Goal: Find specific page/section: Find specific page/section

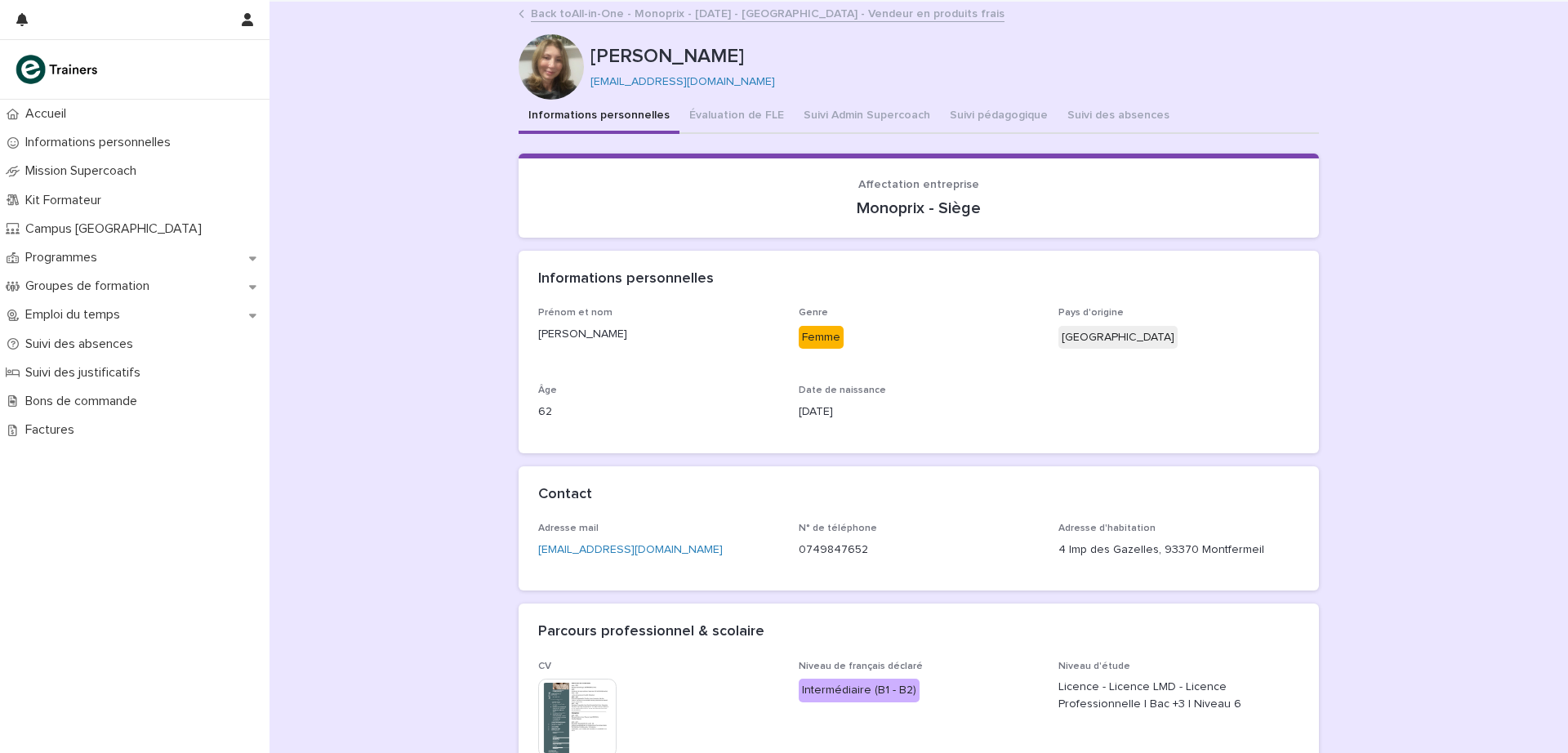
click at [992, 114] on button "Suivi pédagogique" at bounding box center [998, 117] width 118 height 34
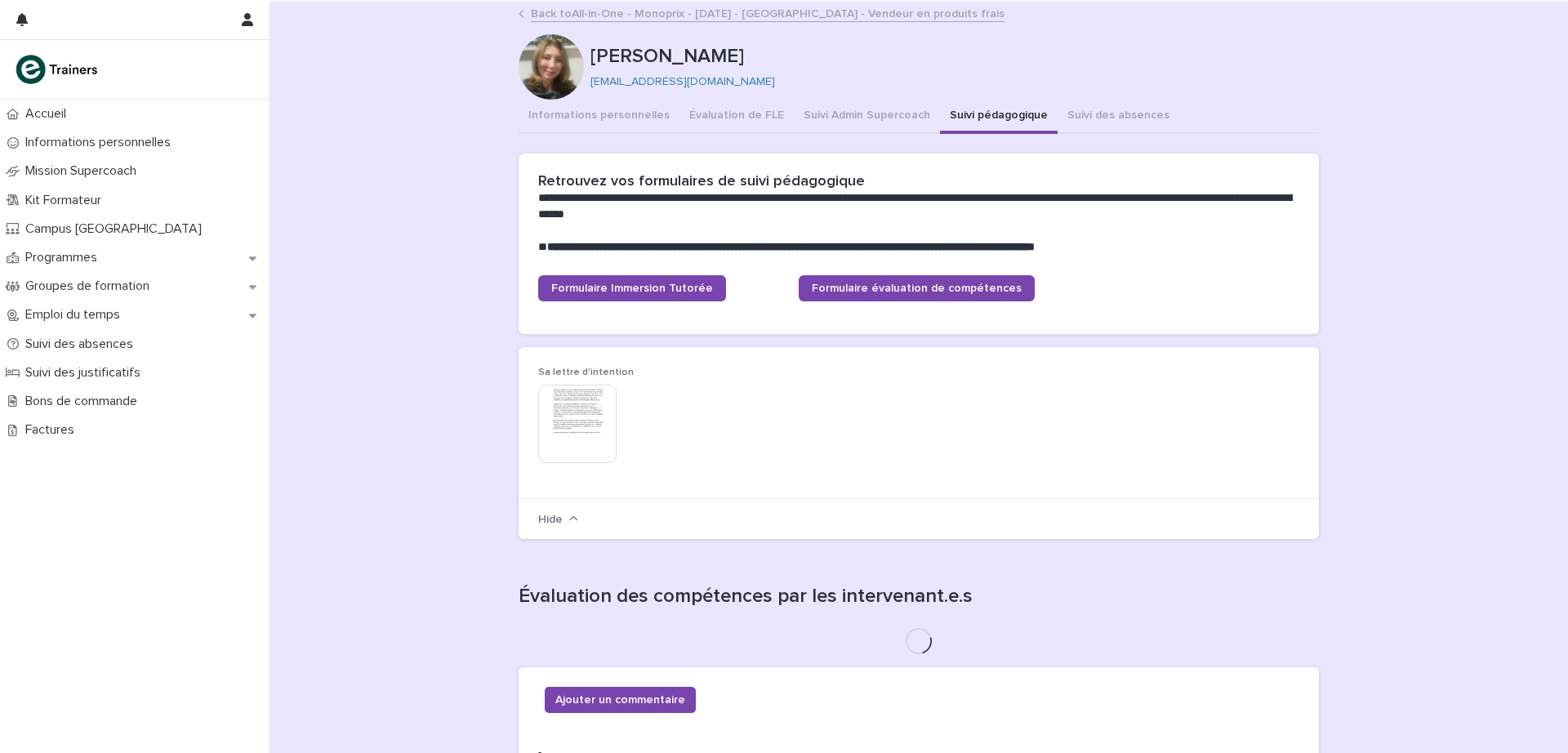
click at [862, 111] on button "Suivi Admin Supercoach" at bounding box center [867, 117] width 147 height 34
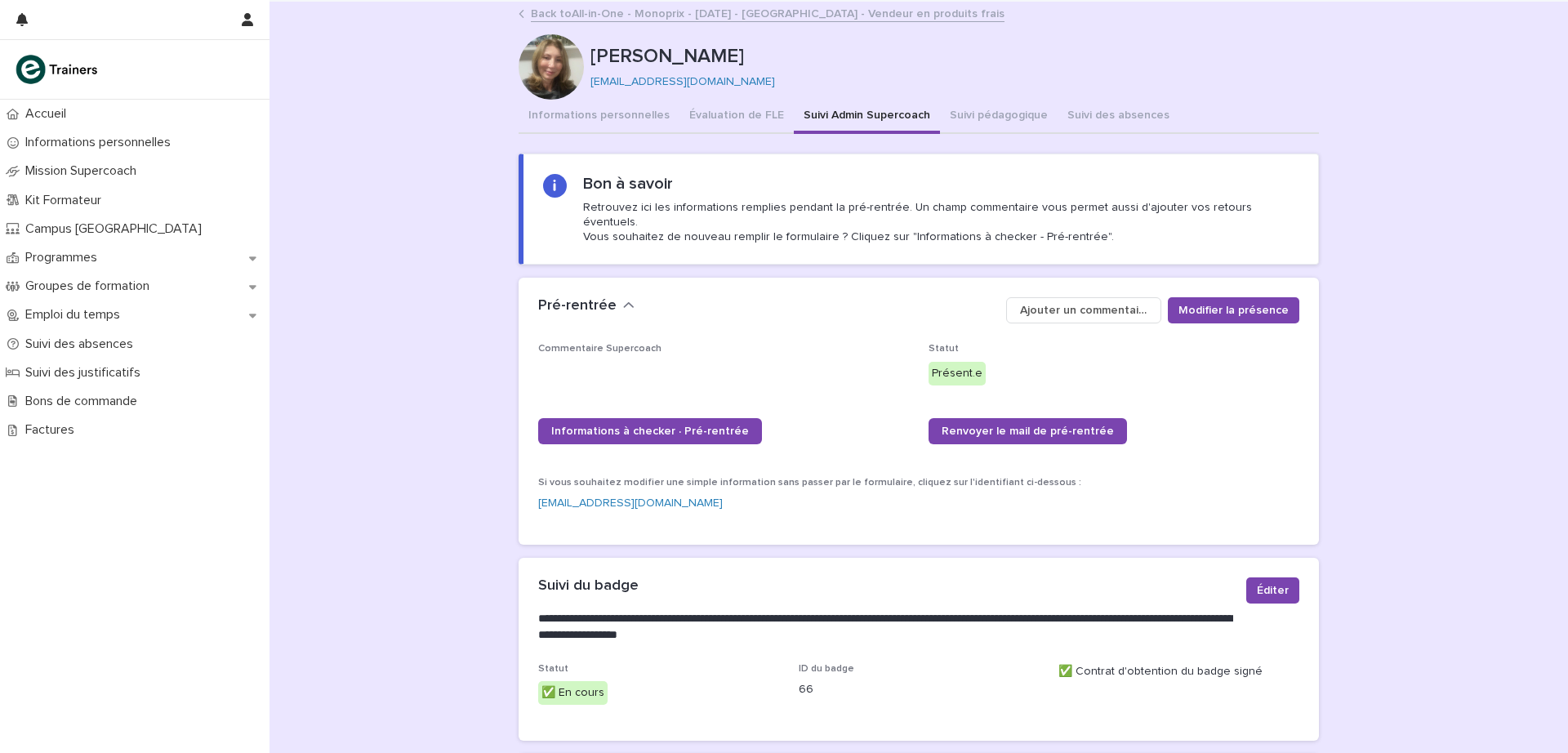
click at [79, 261] on p "Programmes" at bounding box center [65, 257] width 92 height 16
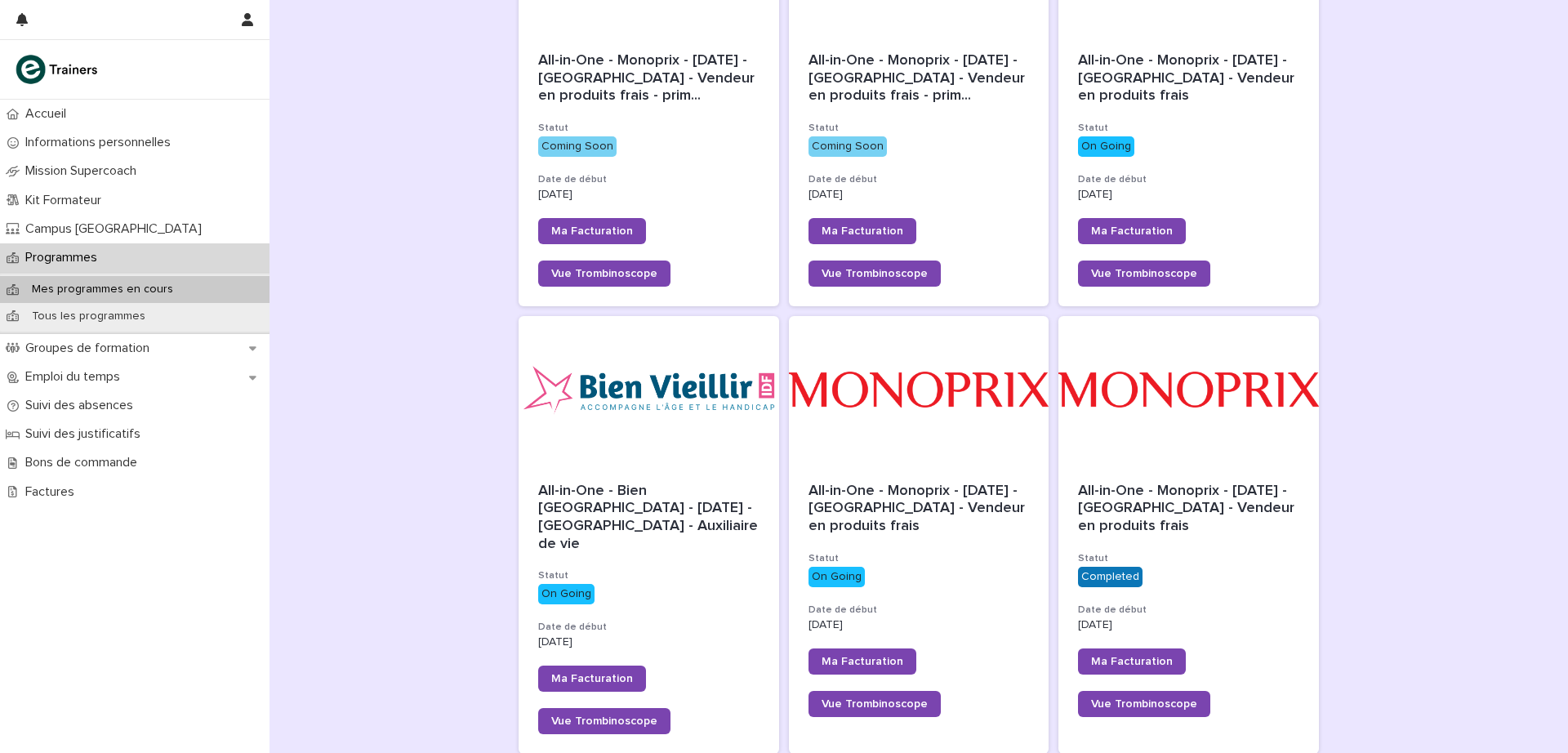
scroll to position [368, 0]
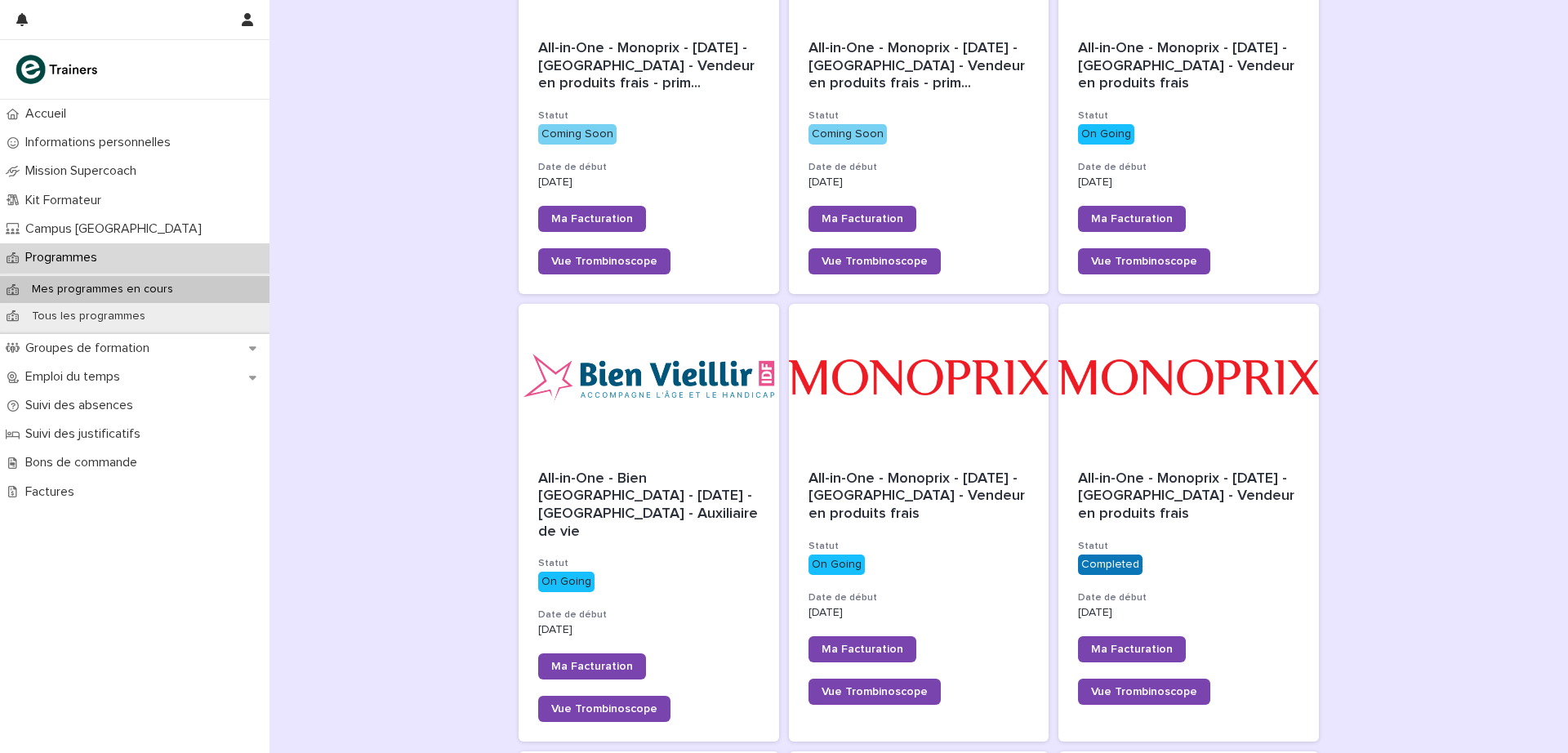
click at [952, 380] on div at bounding box center [919, 377] width 260 height 147
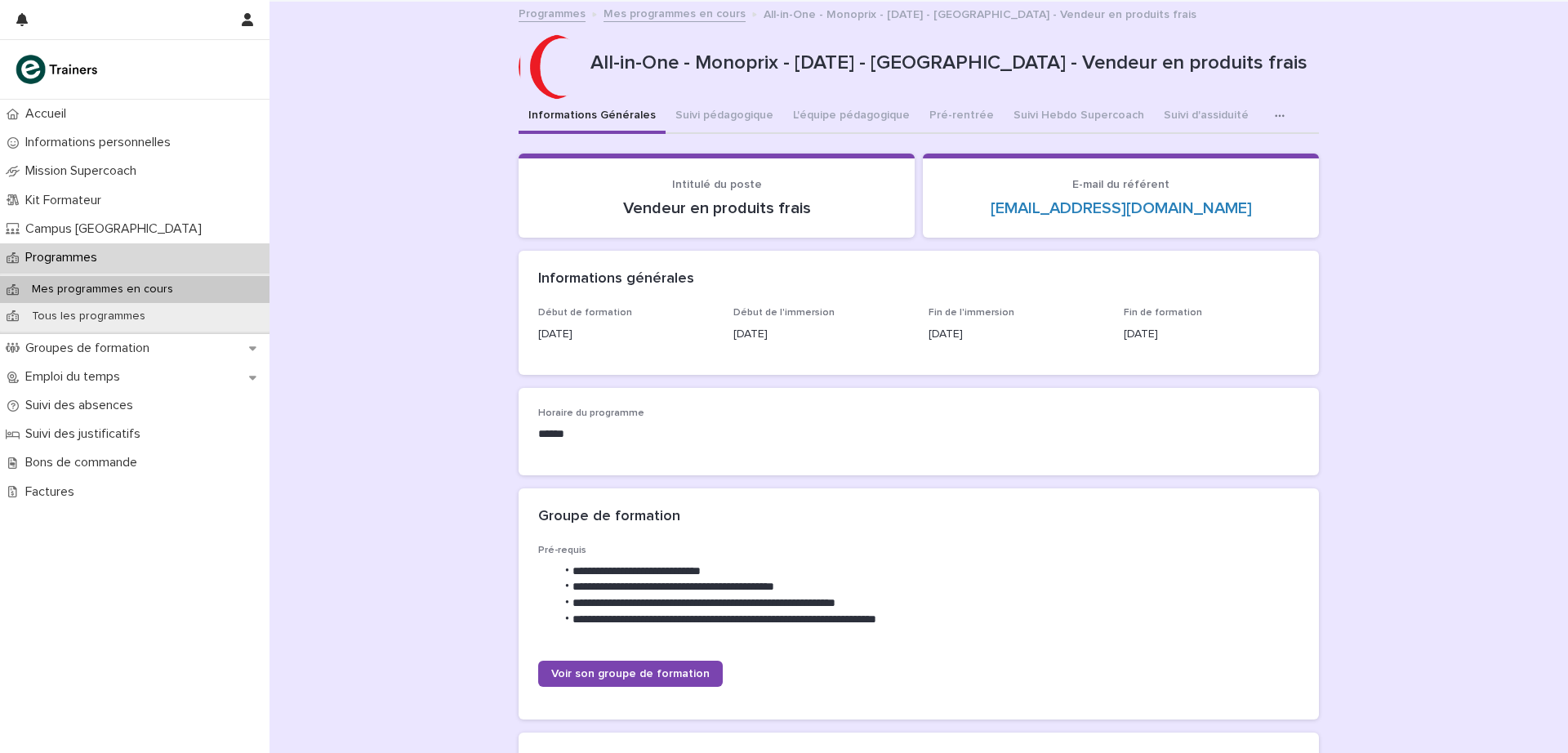
click at [1045, 121] on button "Suivi Hebdo Supercoach" at bounding box center [1078, 117] width 151 height 34
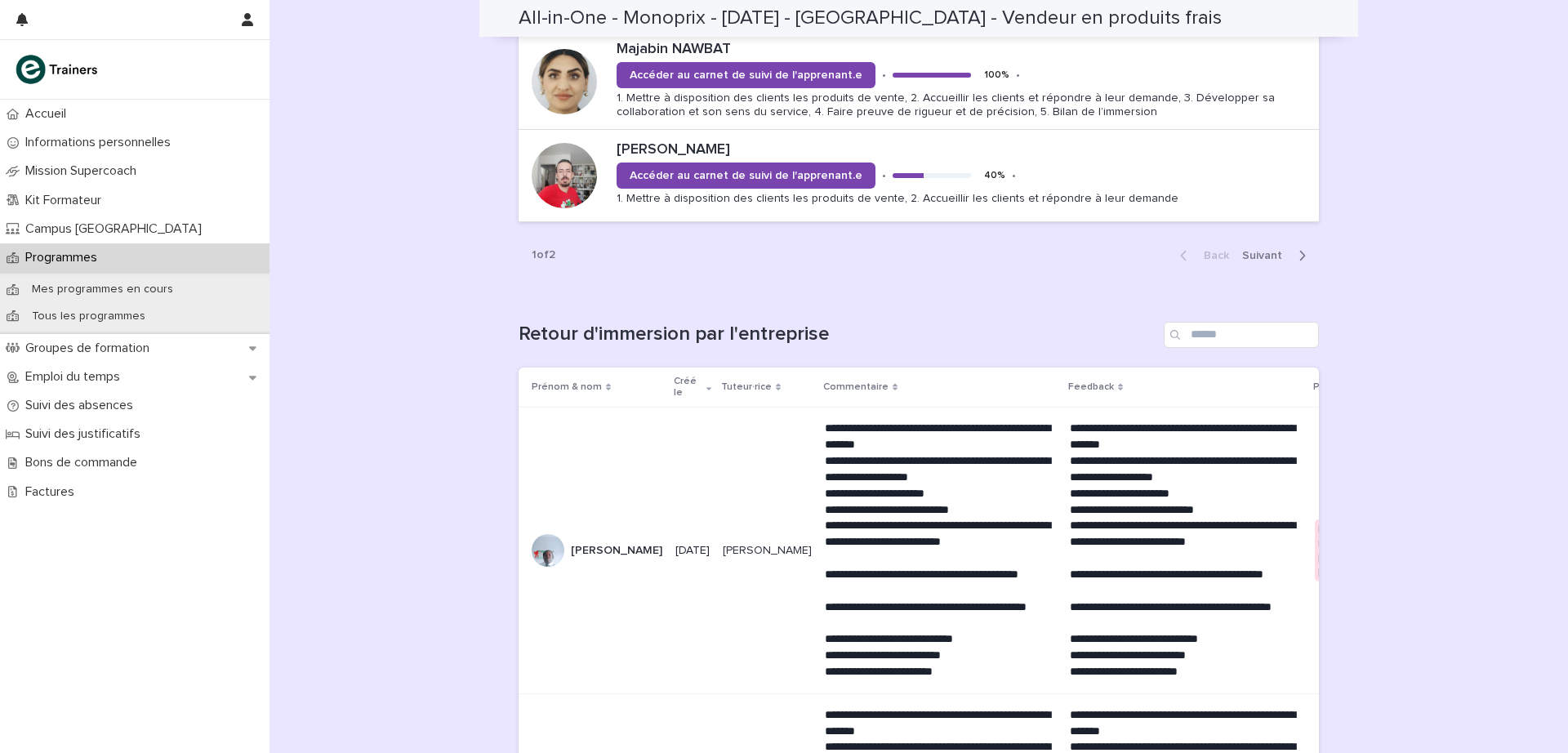
scroll to position [1957, 0]
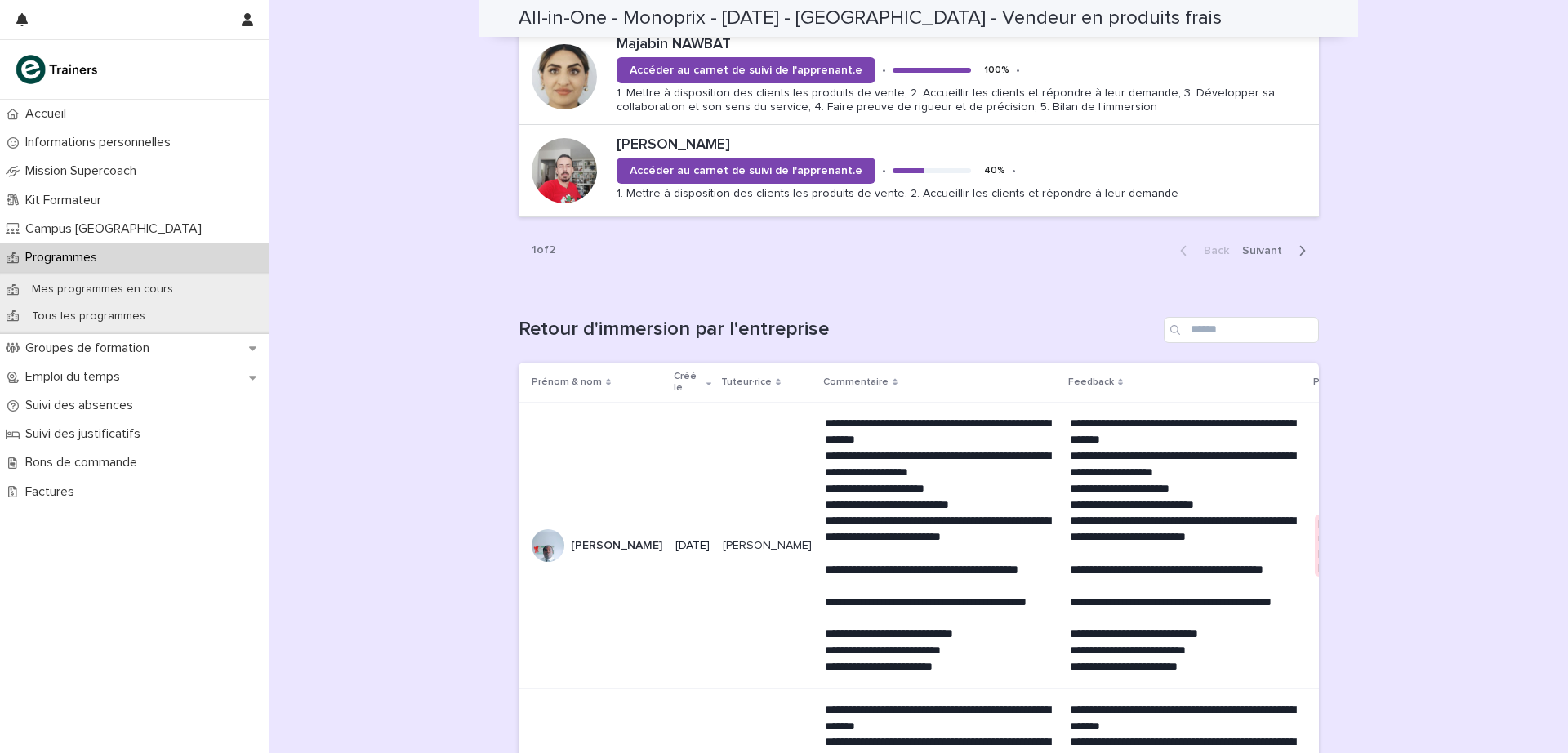
click at [1249, 249] on span "Next" at bounding box center [1267, 250] width 50 height 11
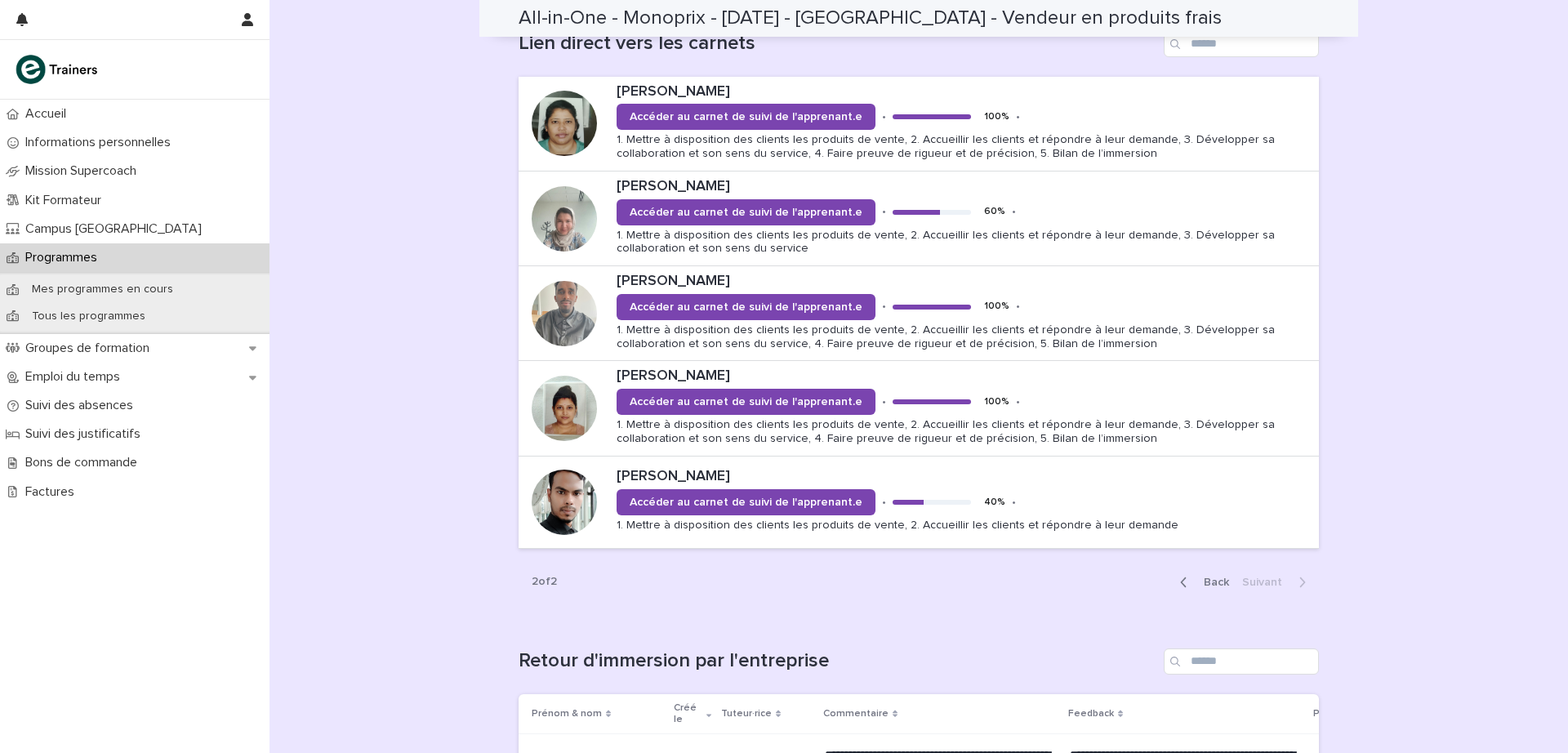
scroll to position [1151, 0]
click at [1221, 576] on span "Back" at bounding box center [1211, 581] width 35 height 11
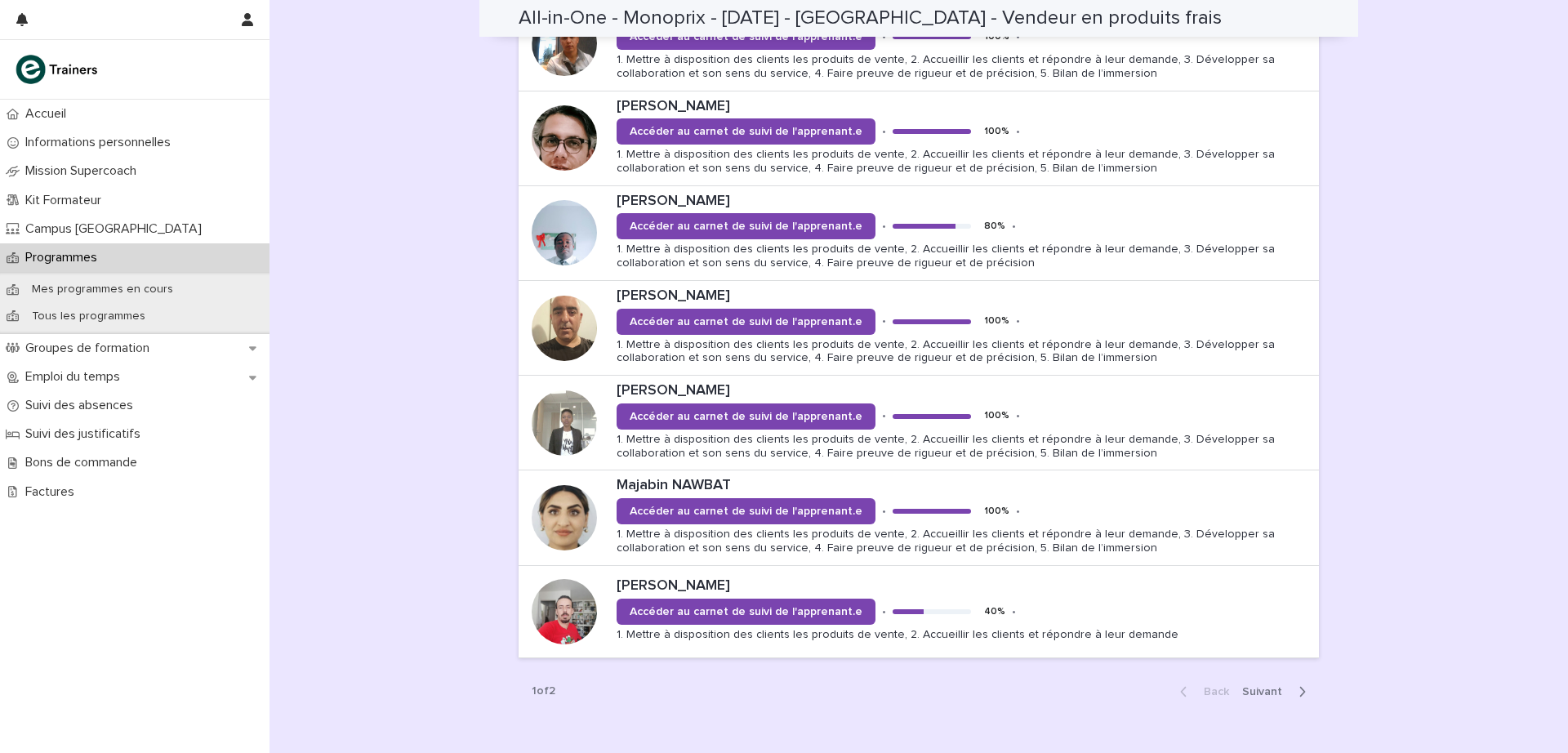
scroll to position [1582, 0]
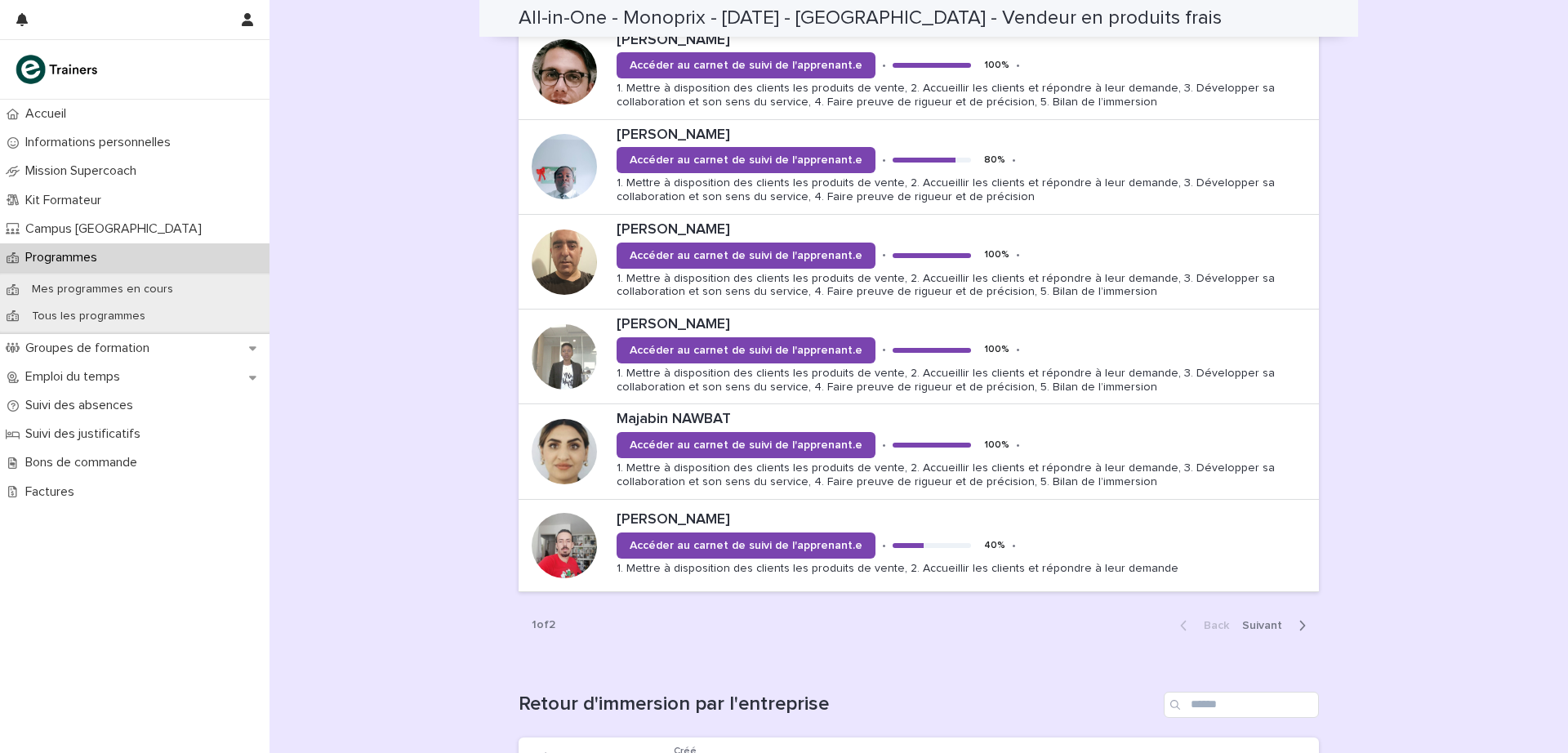
click at [1243, 611] on div "Back Next" at bounding box center [1243, 625] width 152 height 41
click at [1248, 627] on span "Next" at bounding box center [1267, 624] width 50 height 11
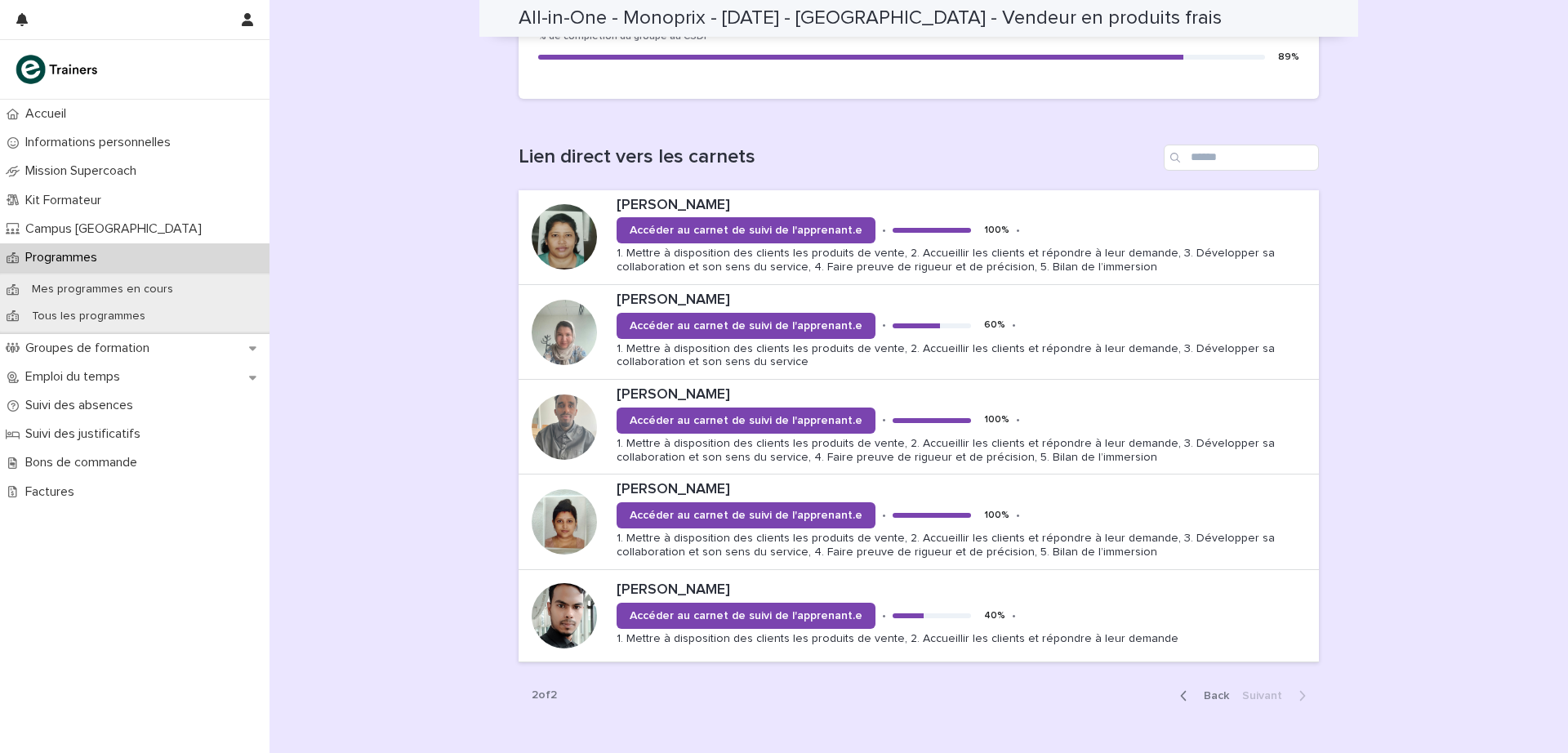
scroll to position [1042, 0]
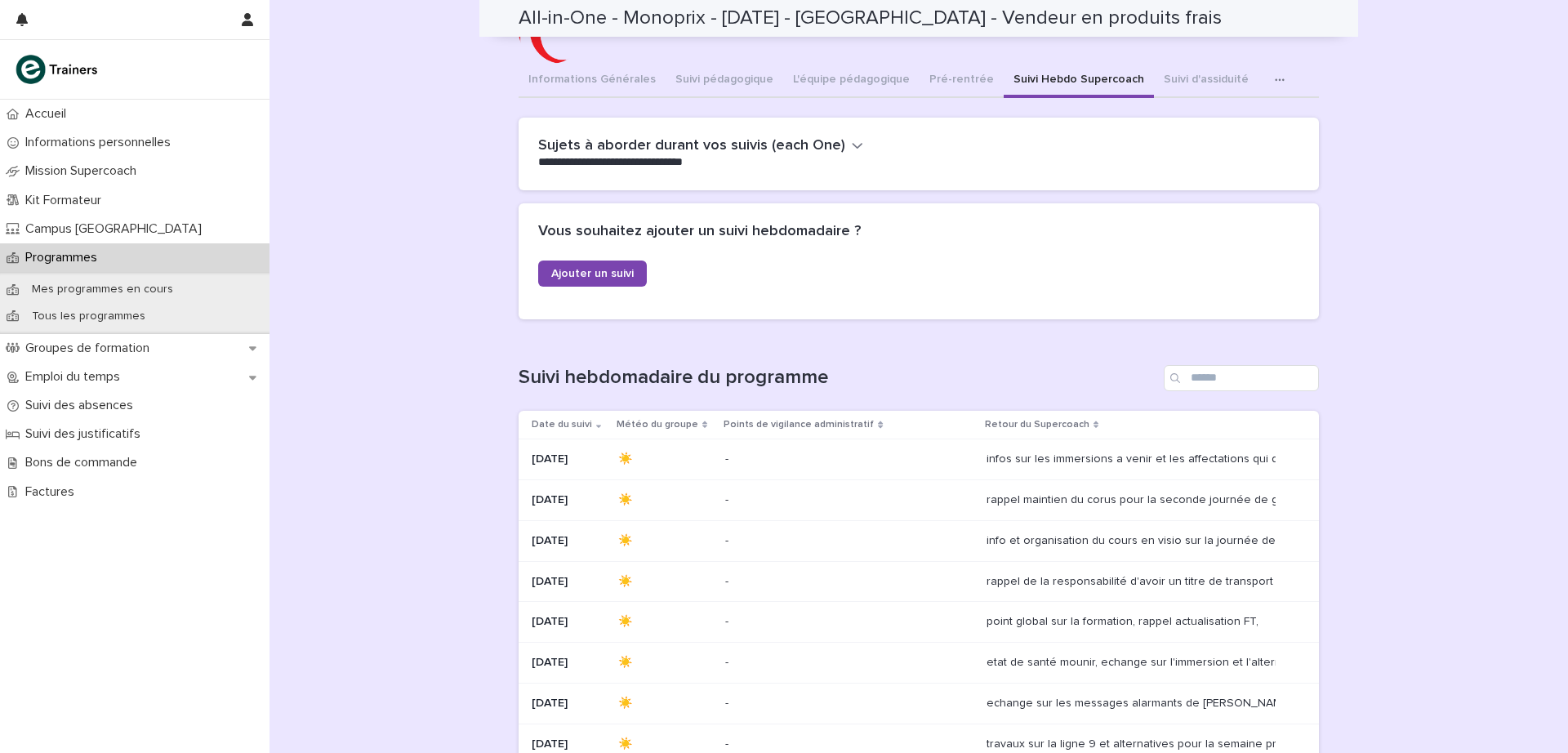
scroll to position [0, 0]
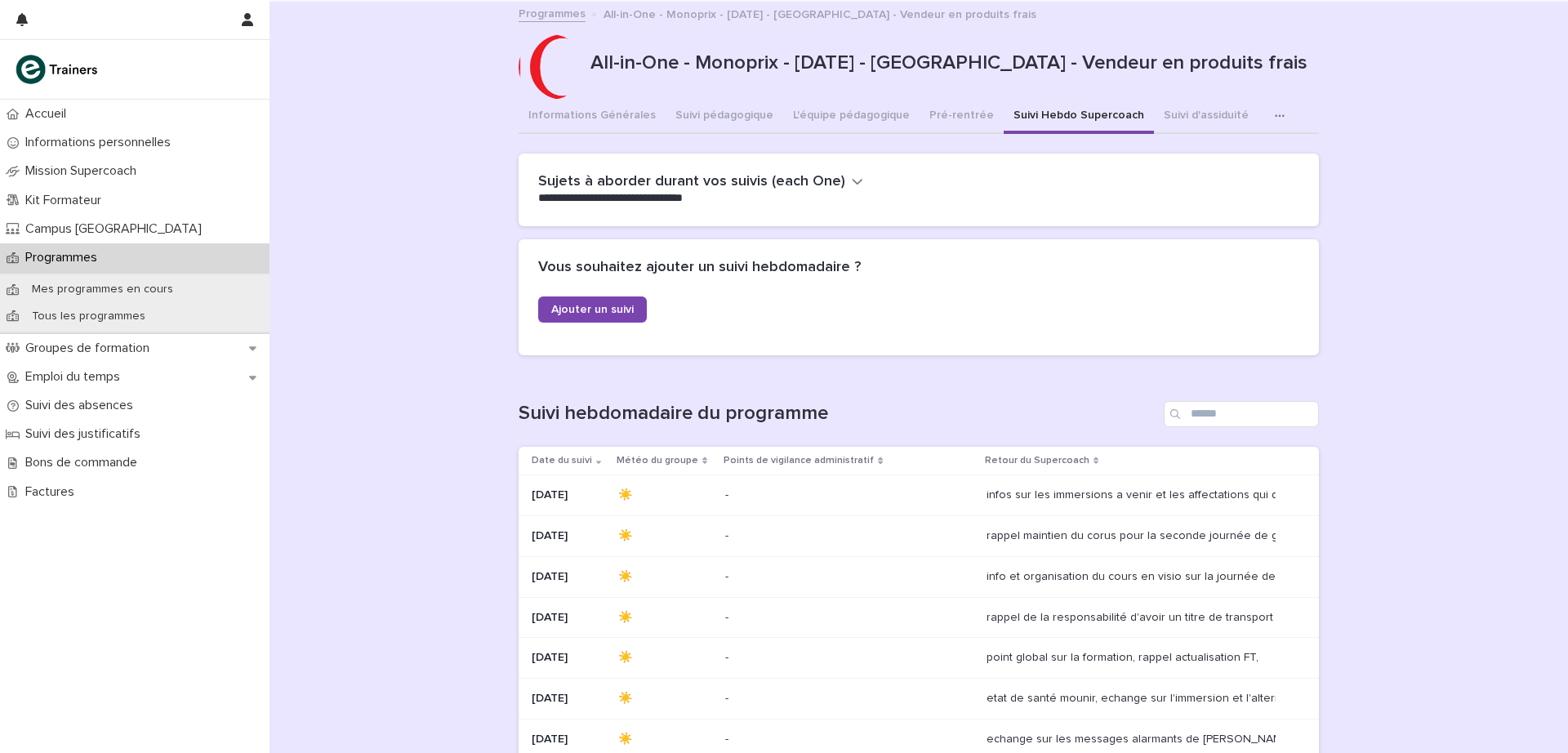
click at [71, 204] on p "Kit Formateur" at bounding box center [67, 200] width 96 height 16
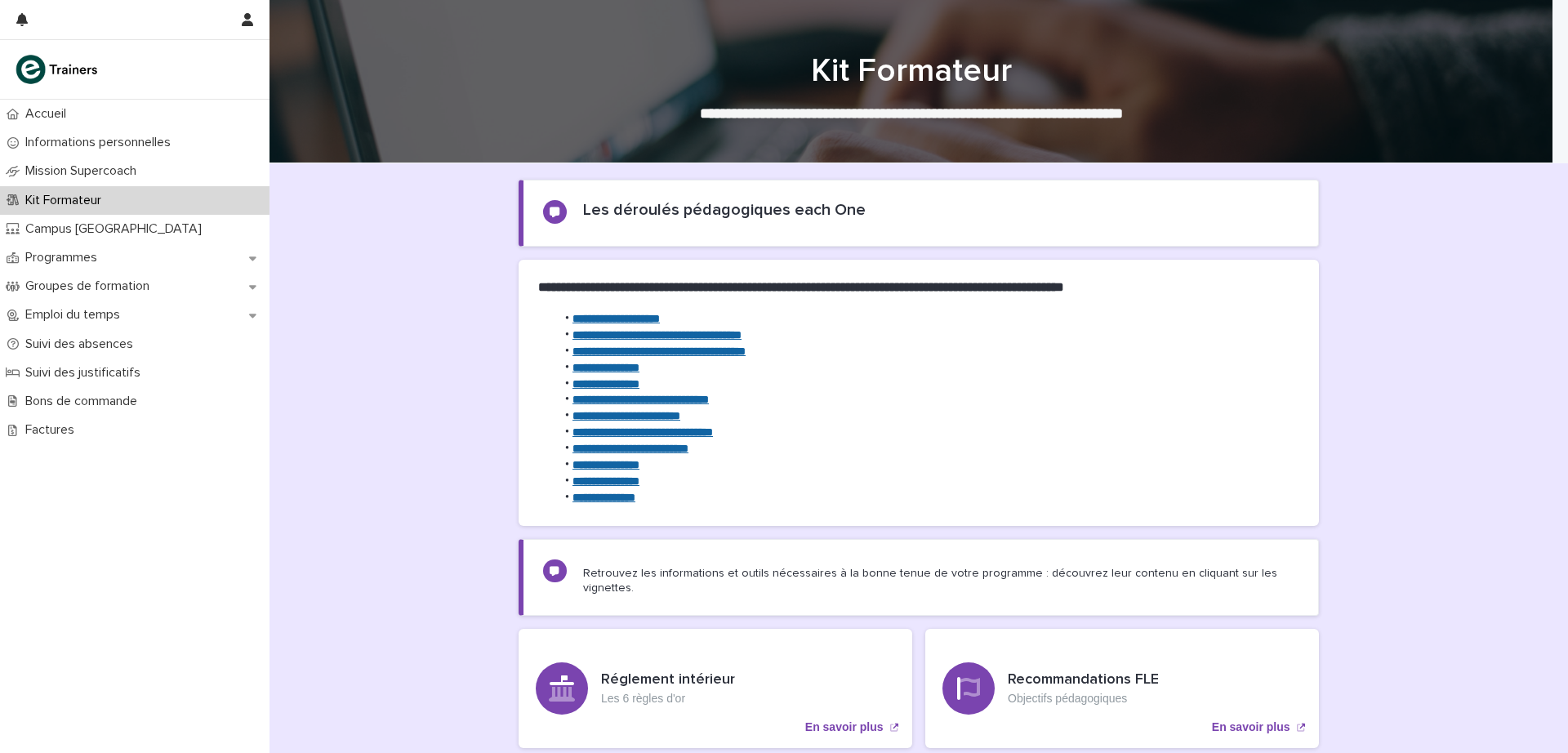
click at [606, 380] on strong "**********" at bounding box center [605, 383] width 67 height 11
